Goal: Task Accomplishment & Management: Use online tool/utility

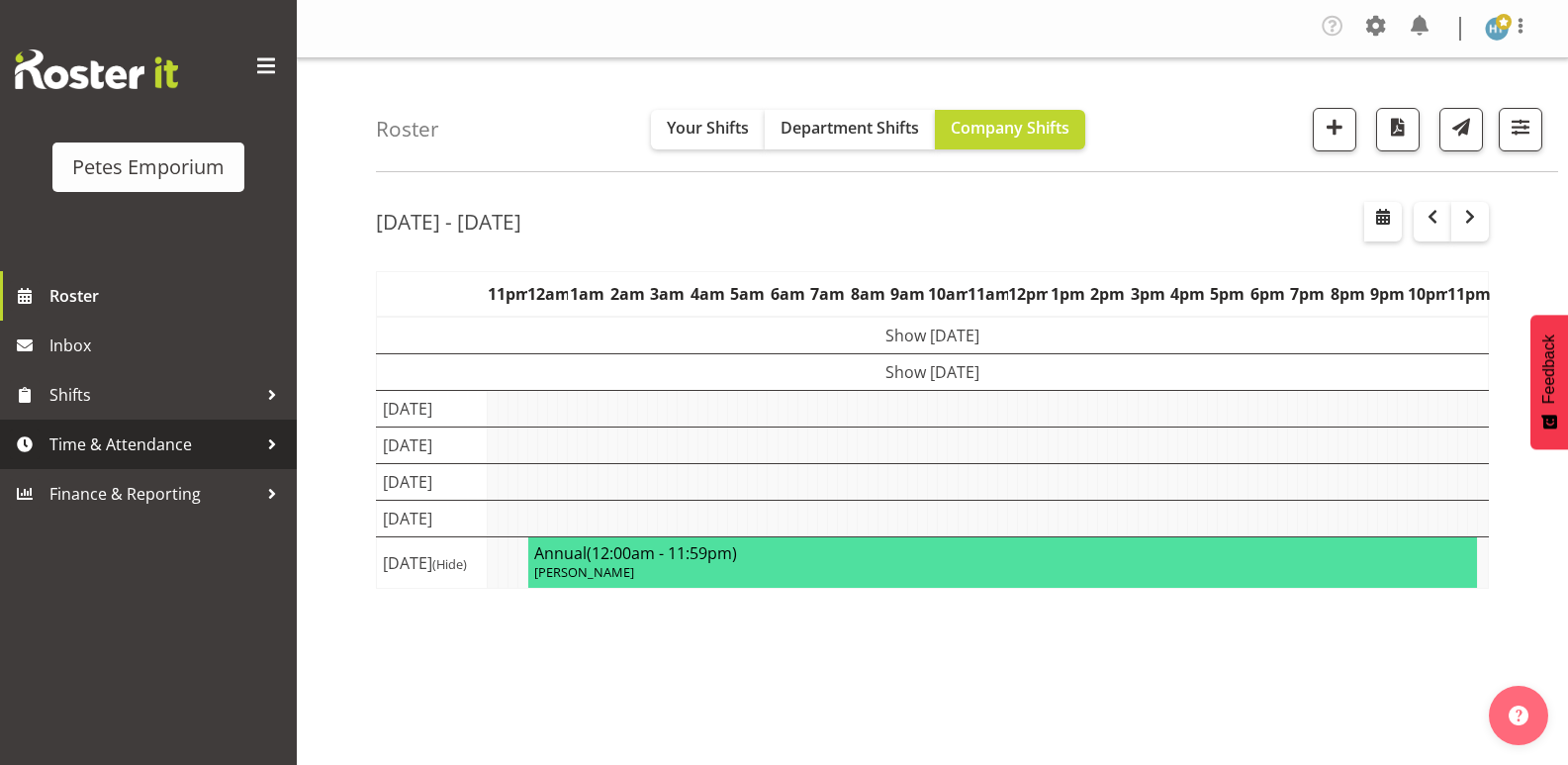
click at [169, 444] on span "Time & Attendance" at bounding box center [154, 444] width 208 height 30
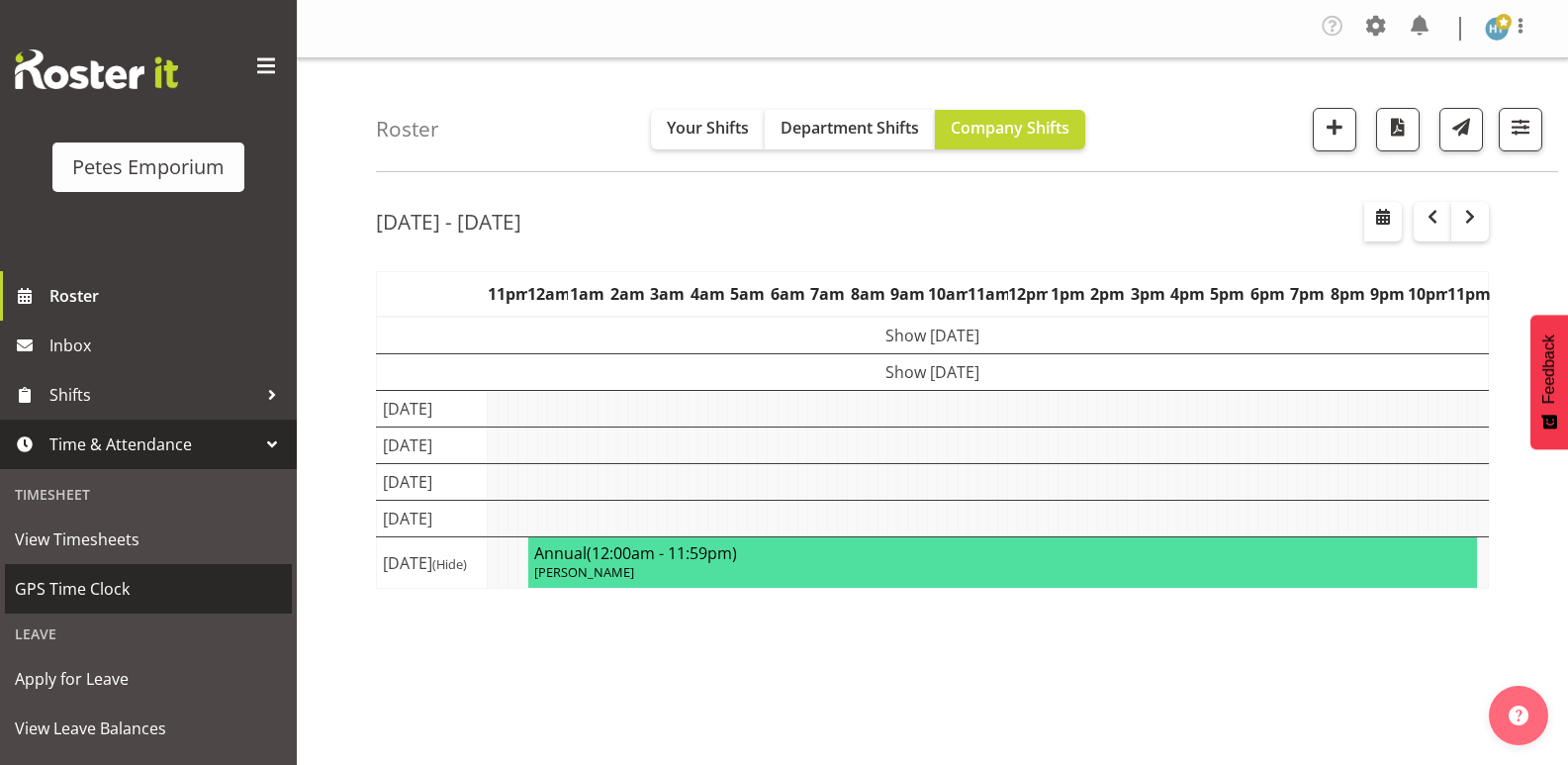
click at [108, 585] on span "GPS Time Clock" at bounding box center [149, 589] width 267 height 30
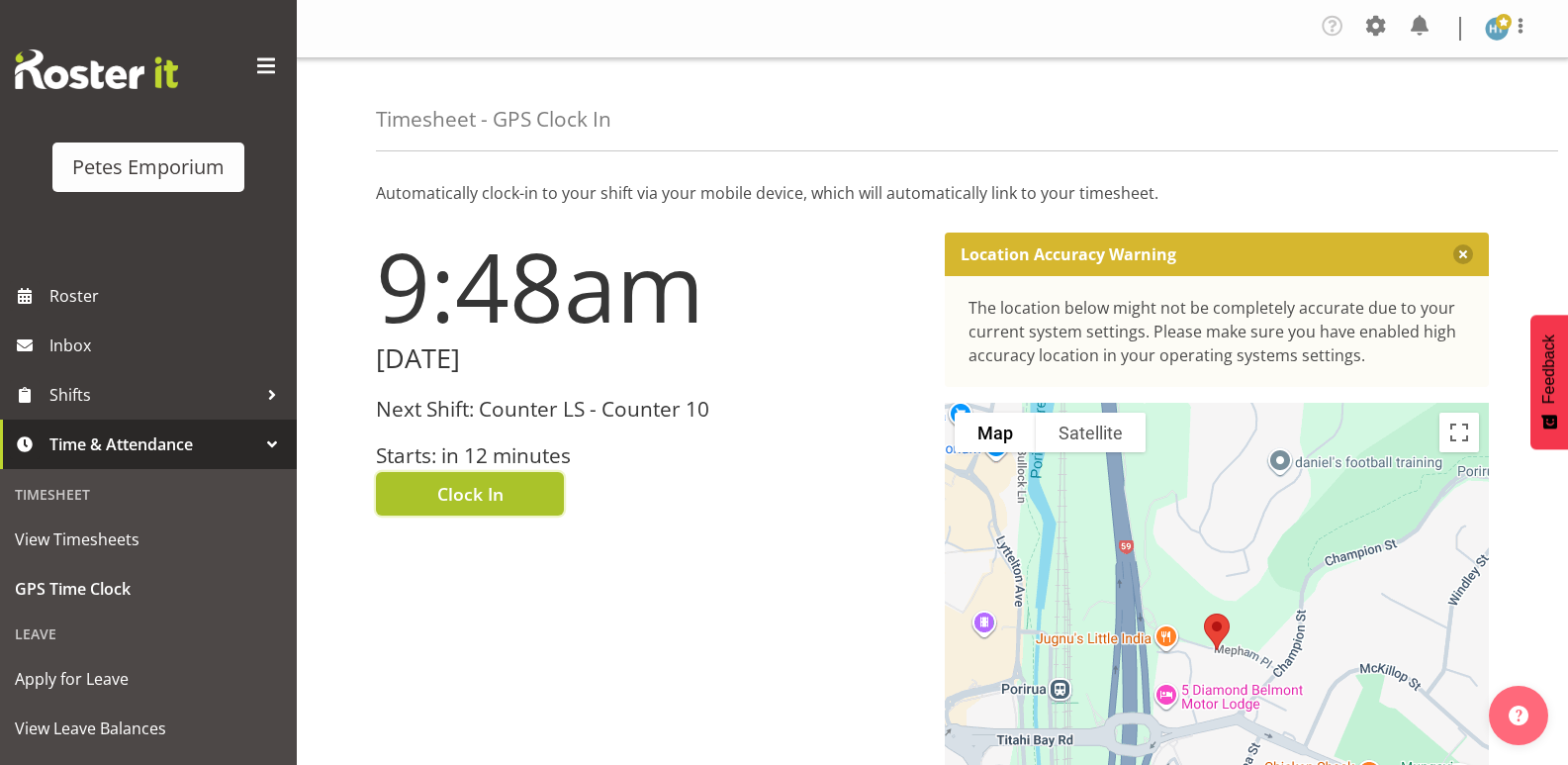
click at [504, 491] on button "Clock In" at bounding box center [470, 494] width 188 height 44
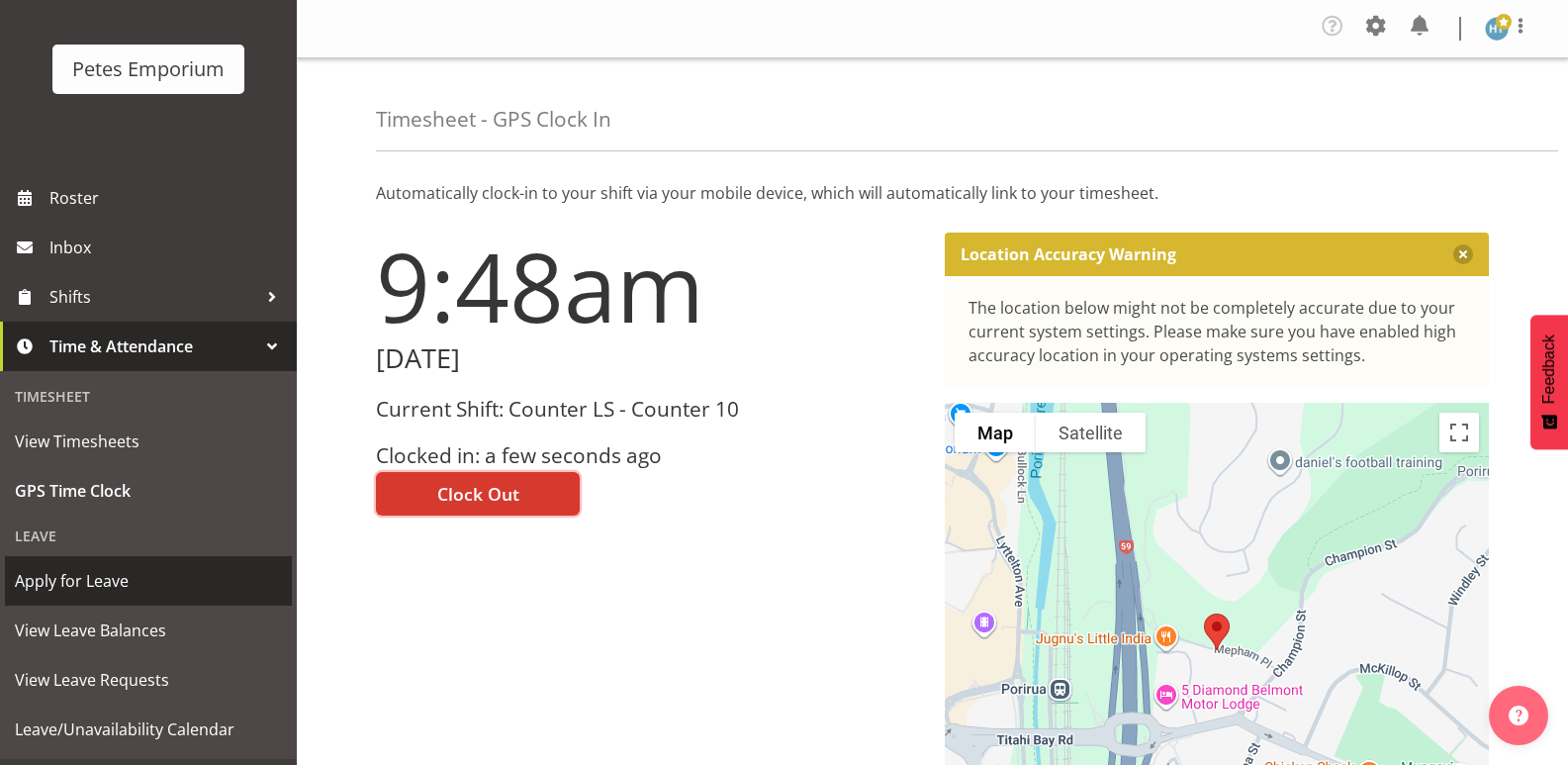
scroll to position [99, 0]
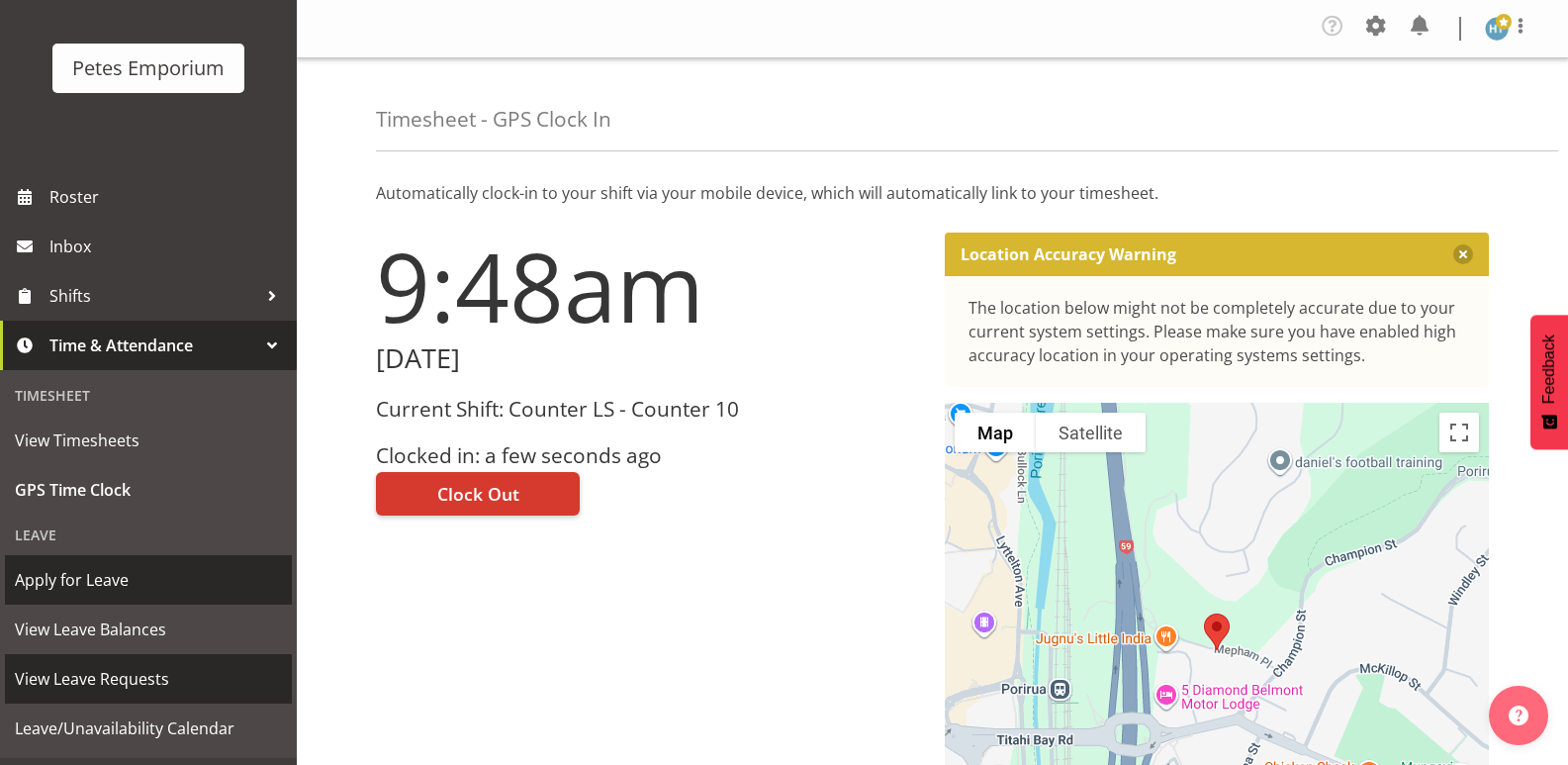
click at [127, 670] on span "View Leave Requests" at bounding box center [149, 679] width 267 height 30
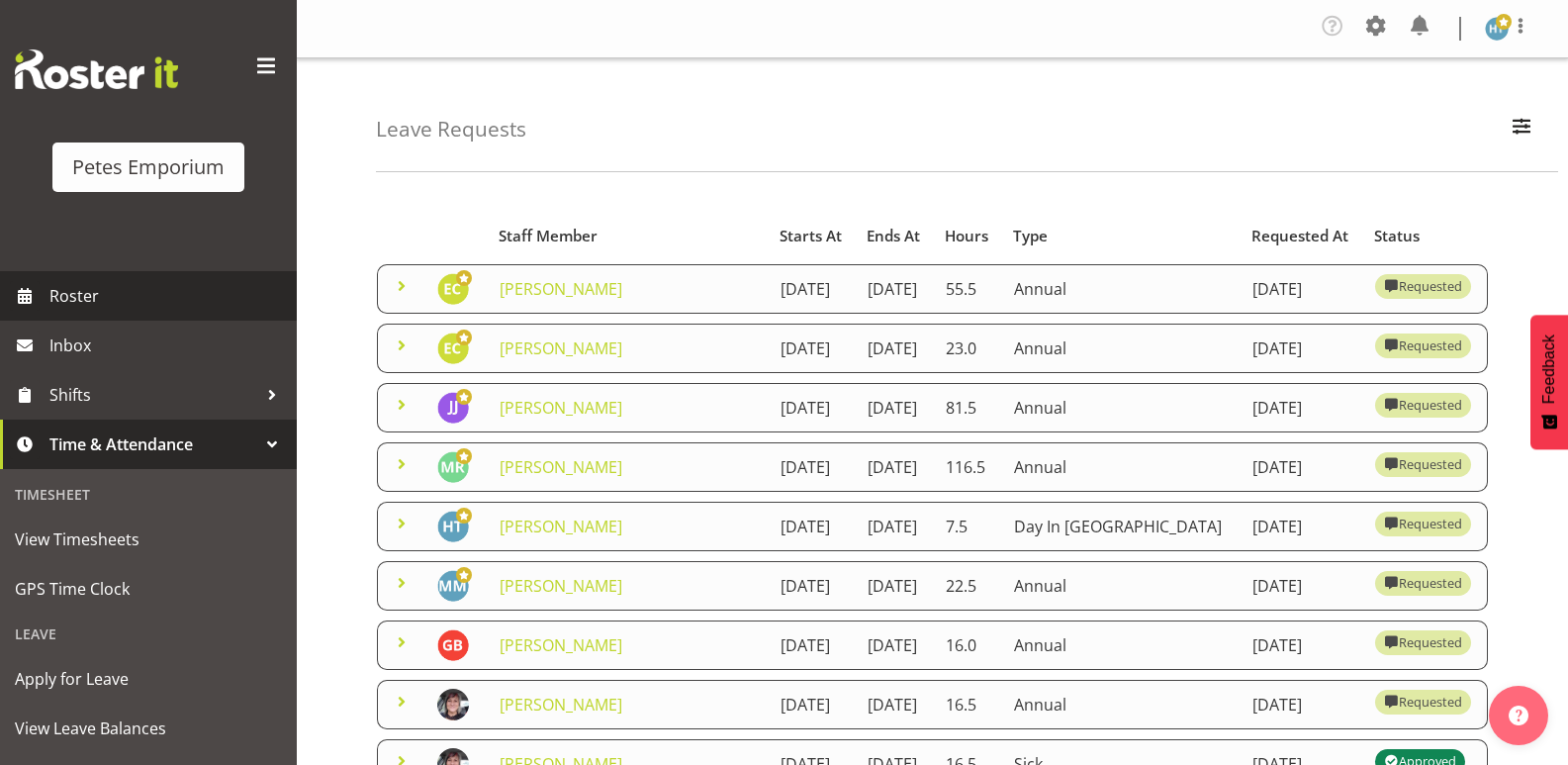
click at [95, 299] on span "Roster" at bounding box center [169, 297] width 238 height 30
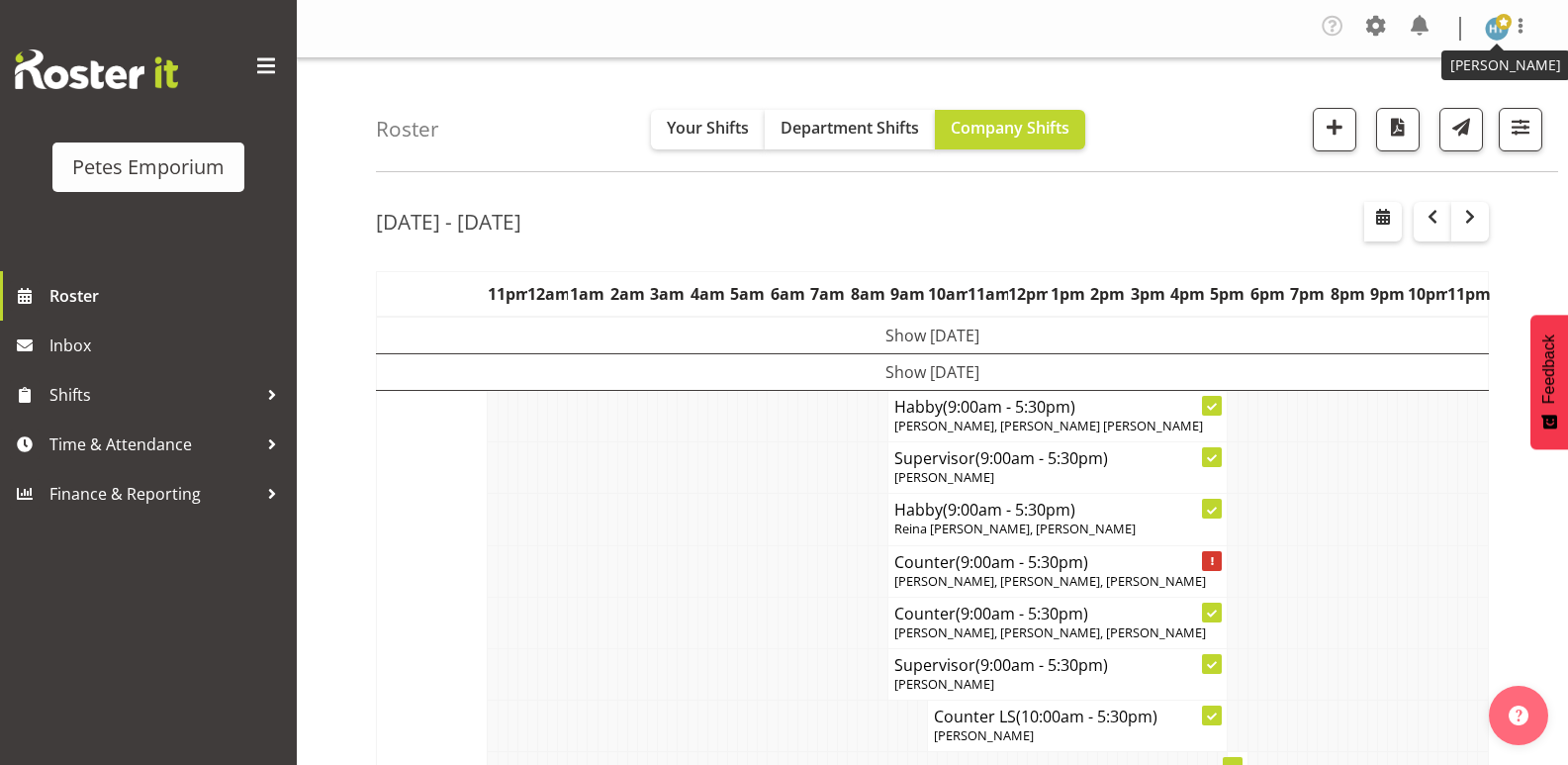
click at [1491, 29] on img at bounding box center [1497, 29] width 24 height 24
click at [1417, 110] on link "Log Out" at bounding box center [1437, 109] width 190 height 36
